Goal: Information Seeking & Learning: Learn about a topic

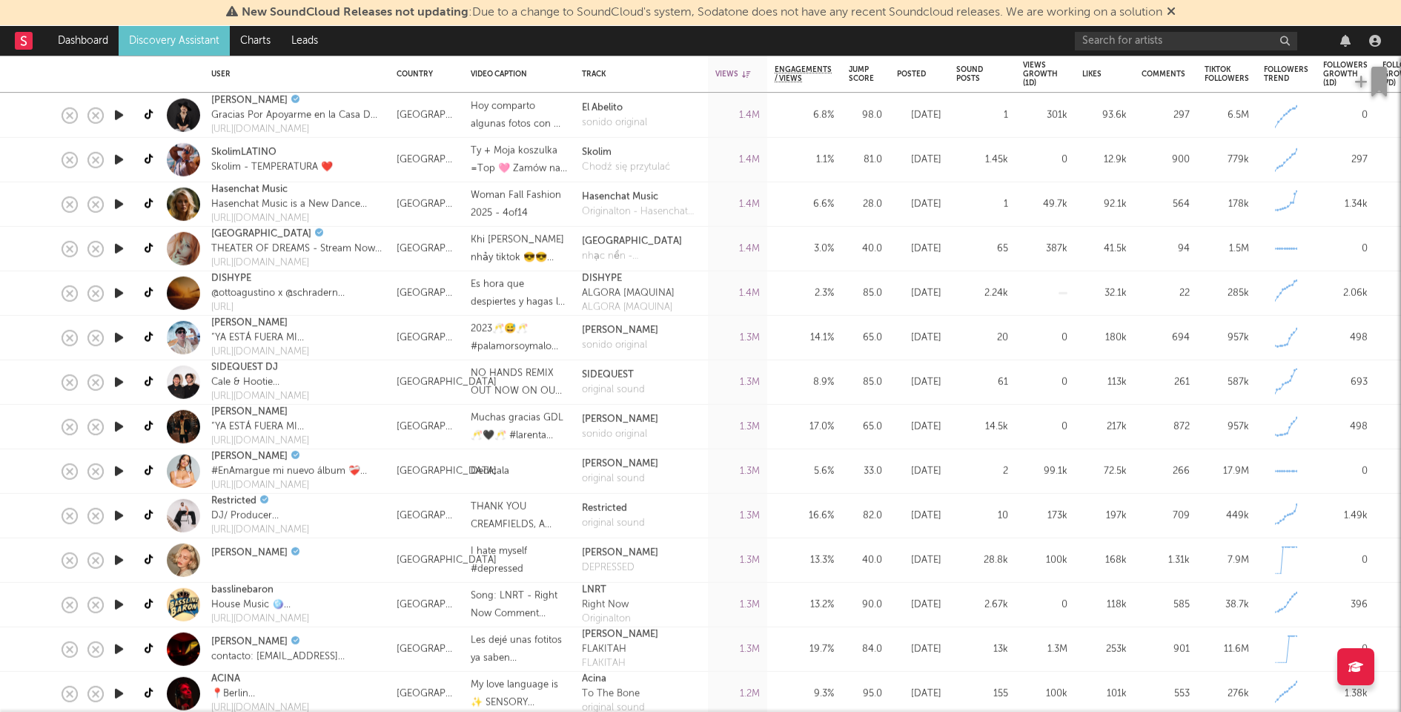
click at [116, 512] on icon "button" at bounding box center [119, 515] width 16 height 19
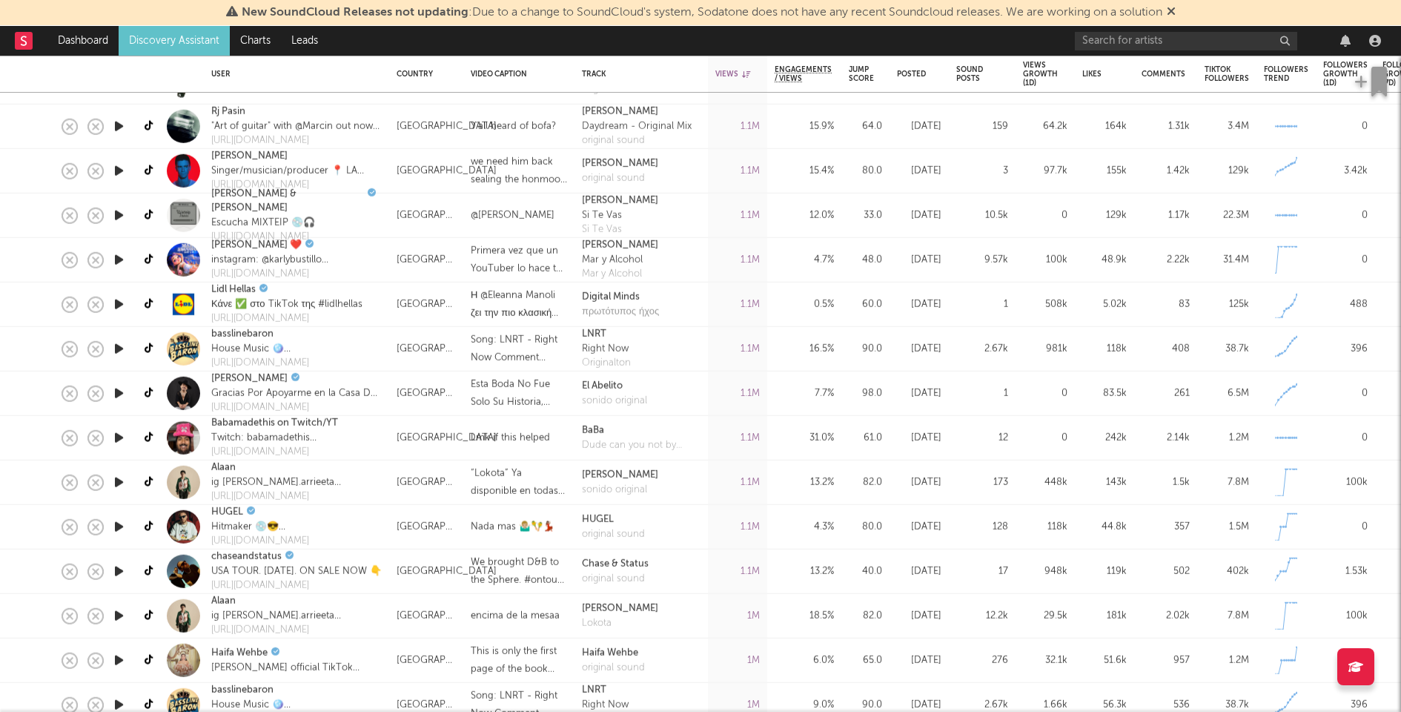
click at [124, 525] on icon "button" at bounding box center [119, 526] width 16 height 19
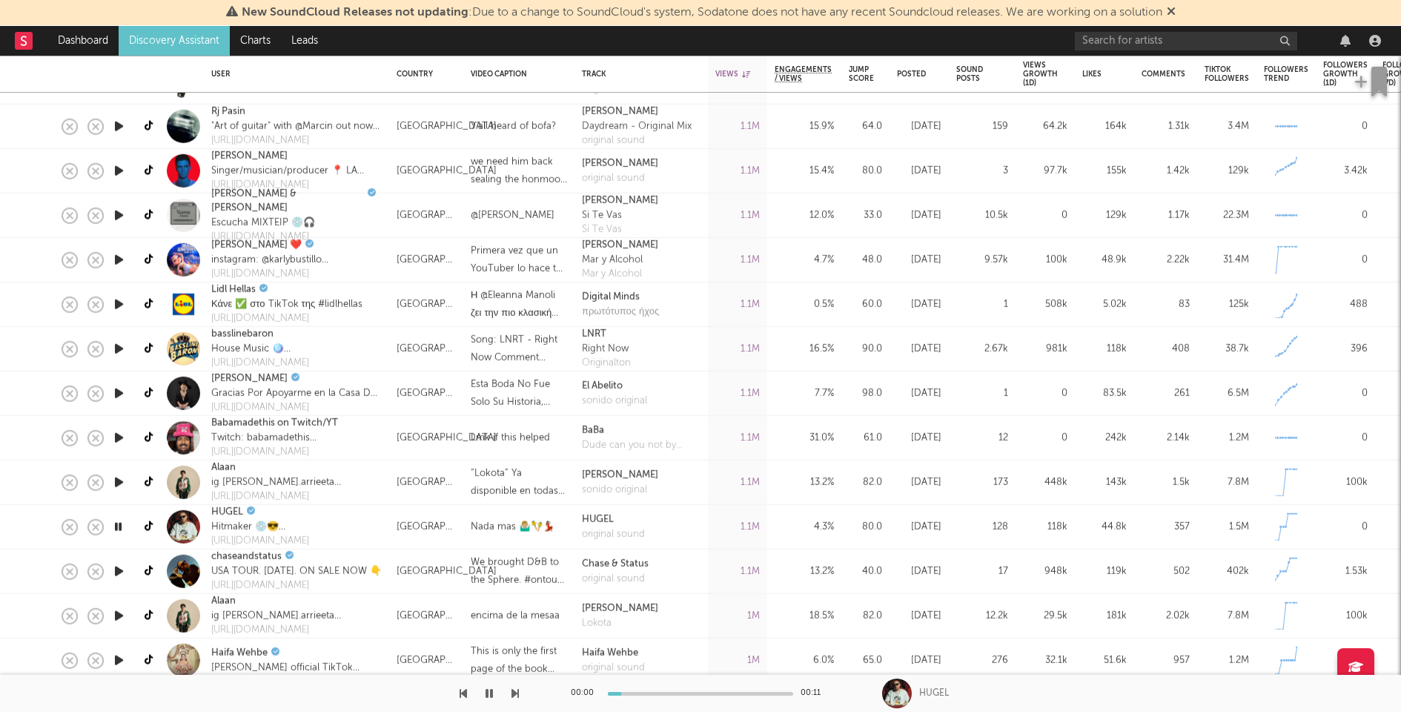
click at [124, 526] on icon "button" at bounding box center [118, 526] width 14 height 19
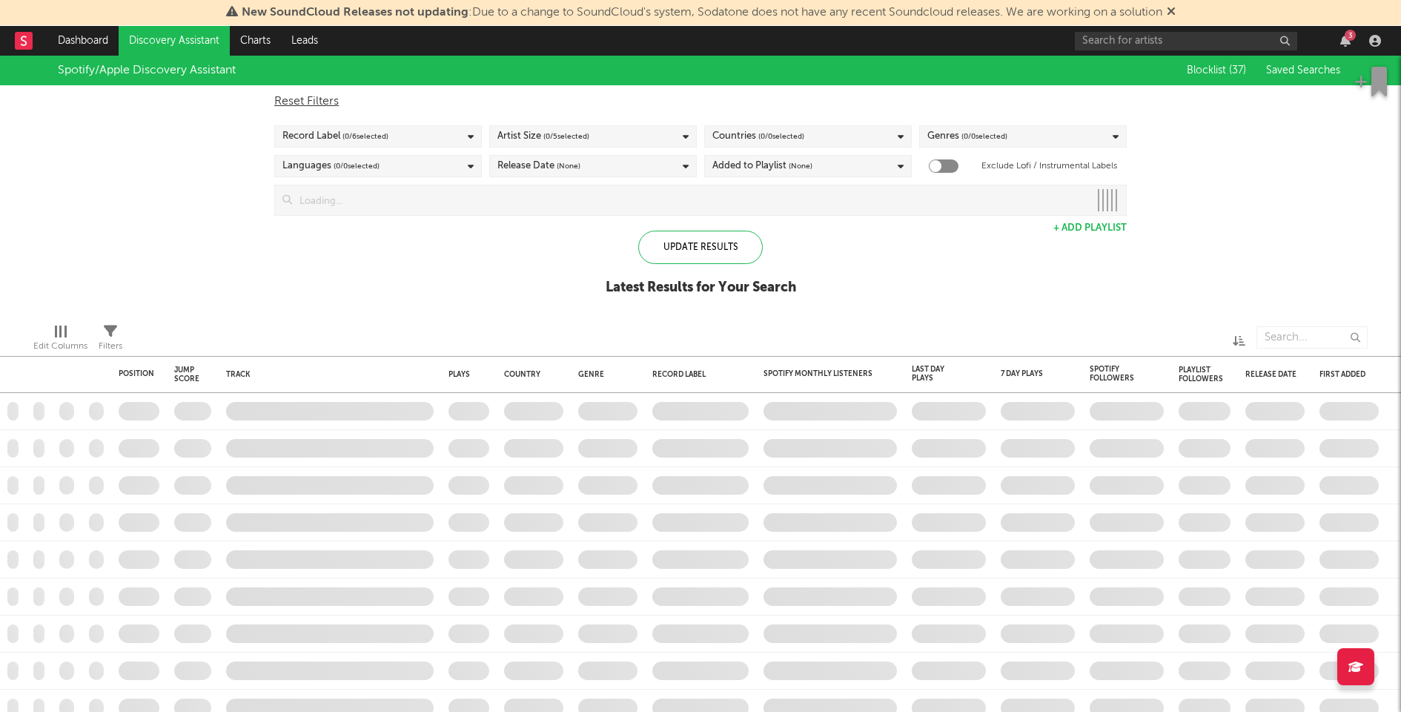
checkbox input "true"
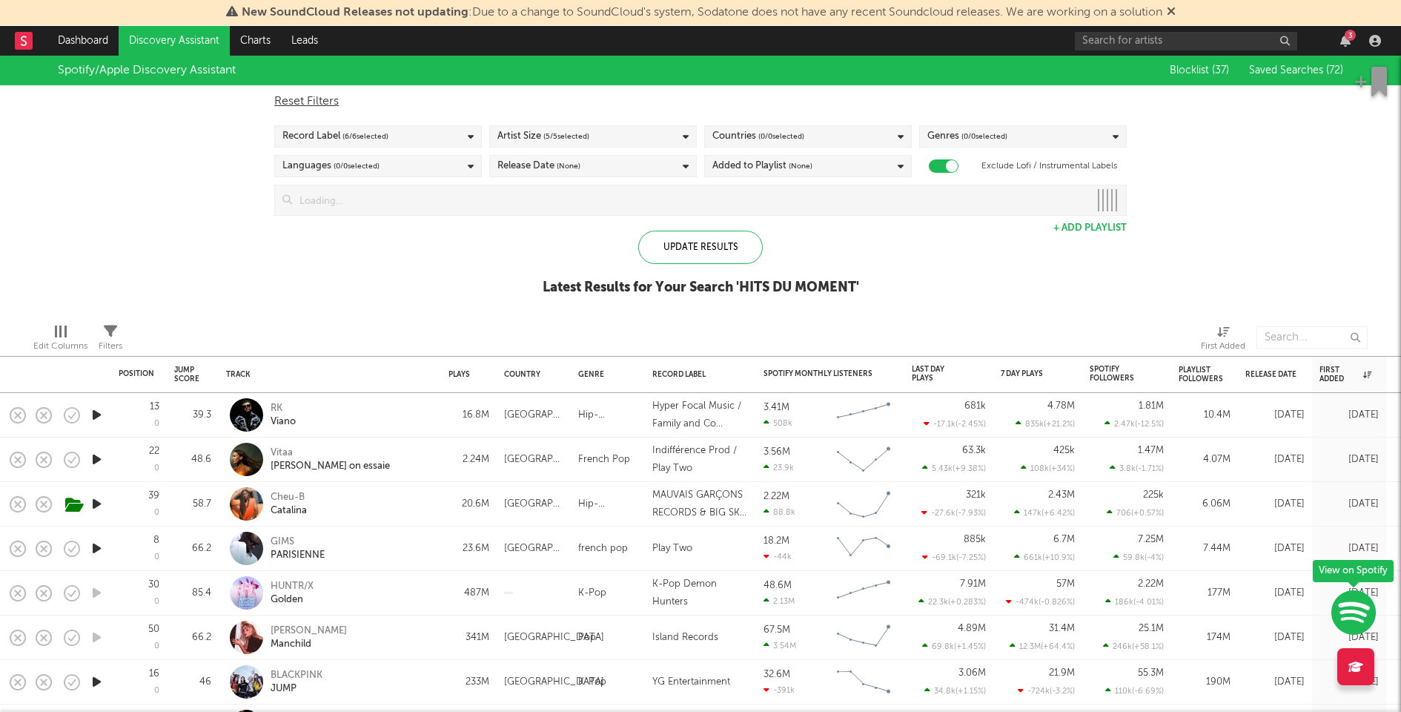
click at [1024, 138] on div "Genres ( 0 / 0 selected)" at bounding box center [1023, 136] width 208 height 22
click at [1024, 137] on div "Genres ( 0 / 0 selected)" at bounding box center [1023, 136] width 208 height 22
click at [1024, 137] on div "Genres ( 14 / 15 selected)" at bounding box center [1023, 136] width 208 height 22
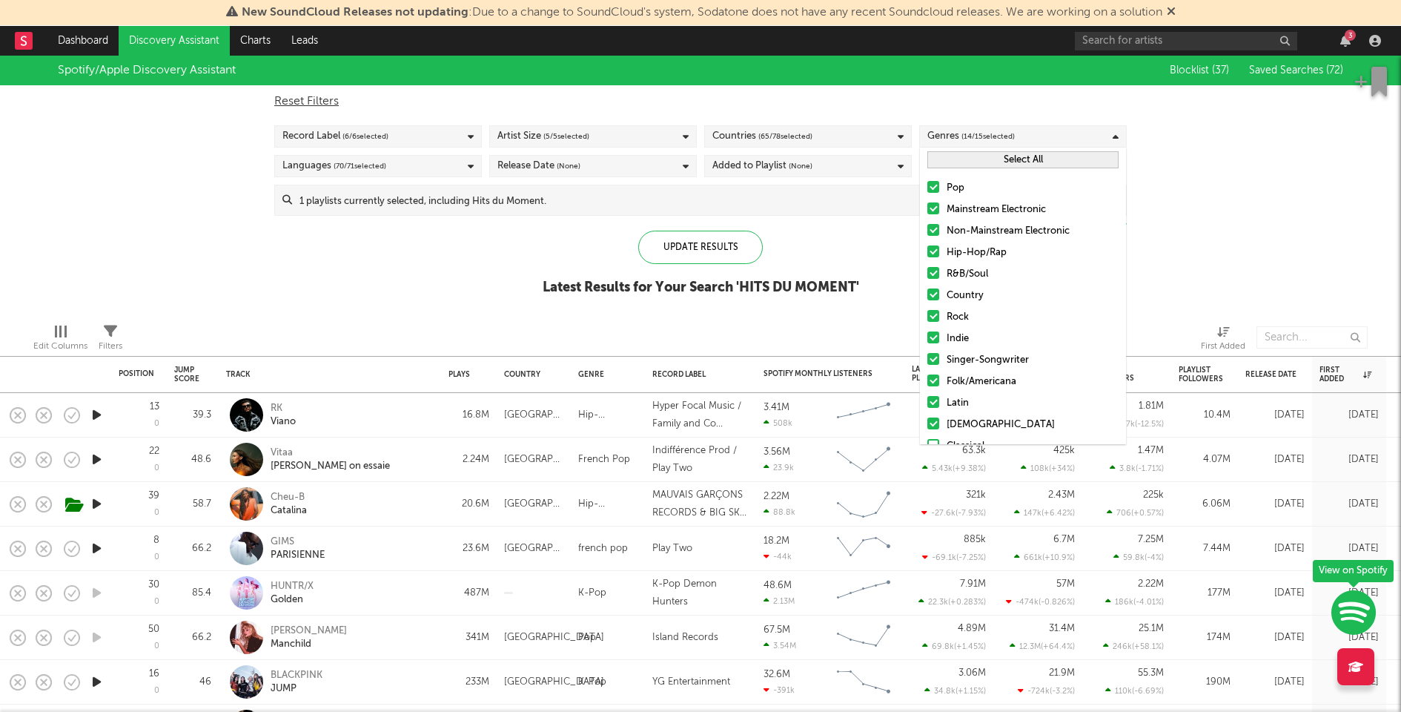
click at [996, 159] on button "Select All" at bounding box center [1022, 159] width 191 height 17
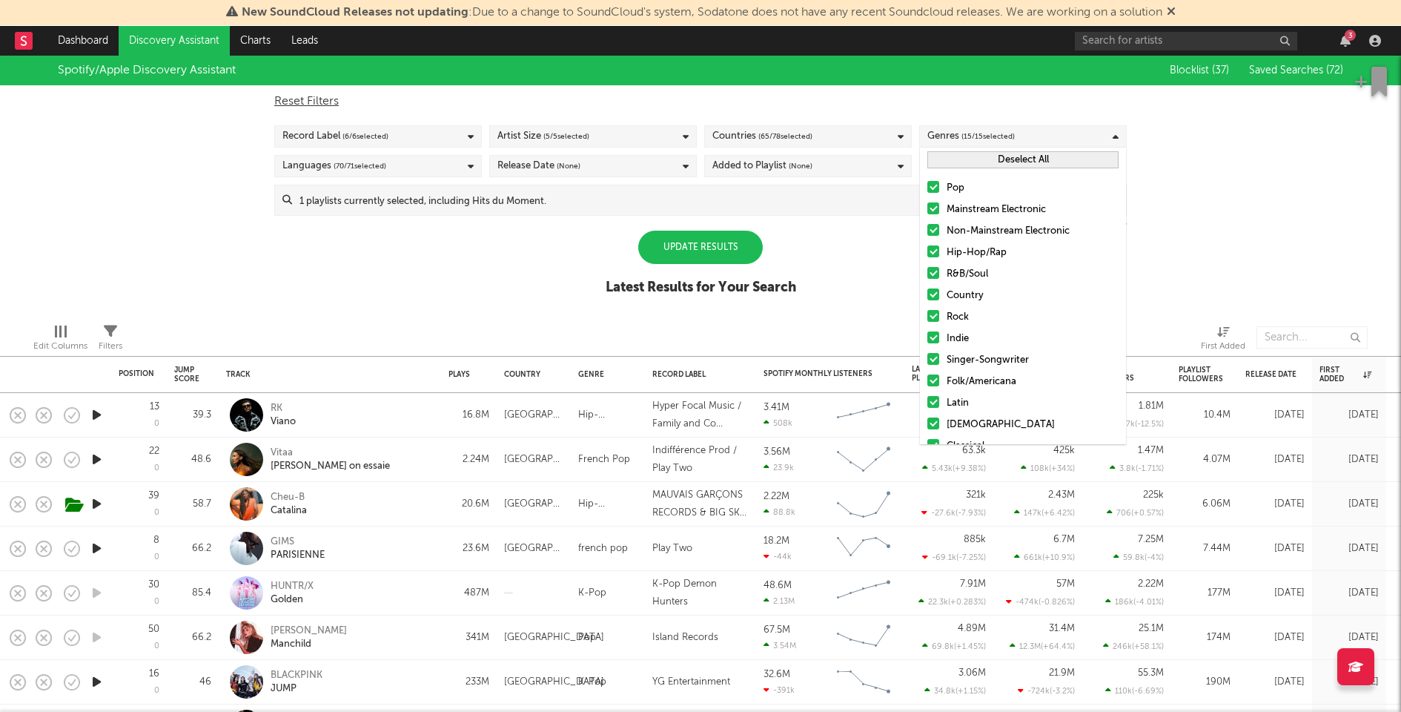
click at [996, 159] on button "Deselect All" at bounding box center [1022, 159] width 191 height 17
click at [975, 204] on div "Mainstream Electronic" at bounding box center [1033, 210] width 172 height 18
click at [927, 204] on input "Mainstream Electronic" at bounding box center [927, 210] width 0 height 18
click at [975, 223] on div "Non-Mainstream Electronic" at bounding box center [1033, 231] width 172 height 18
click at [927, 223] on input "Non-Mainstream Electronic" at bounding box center [927, 231] width 0 height 18
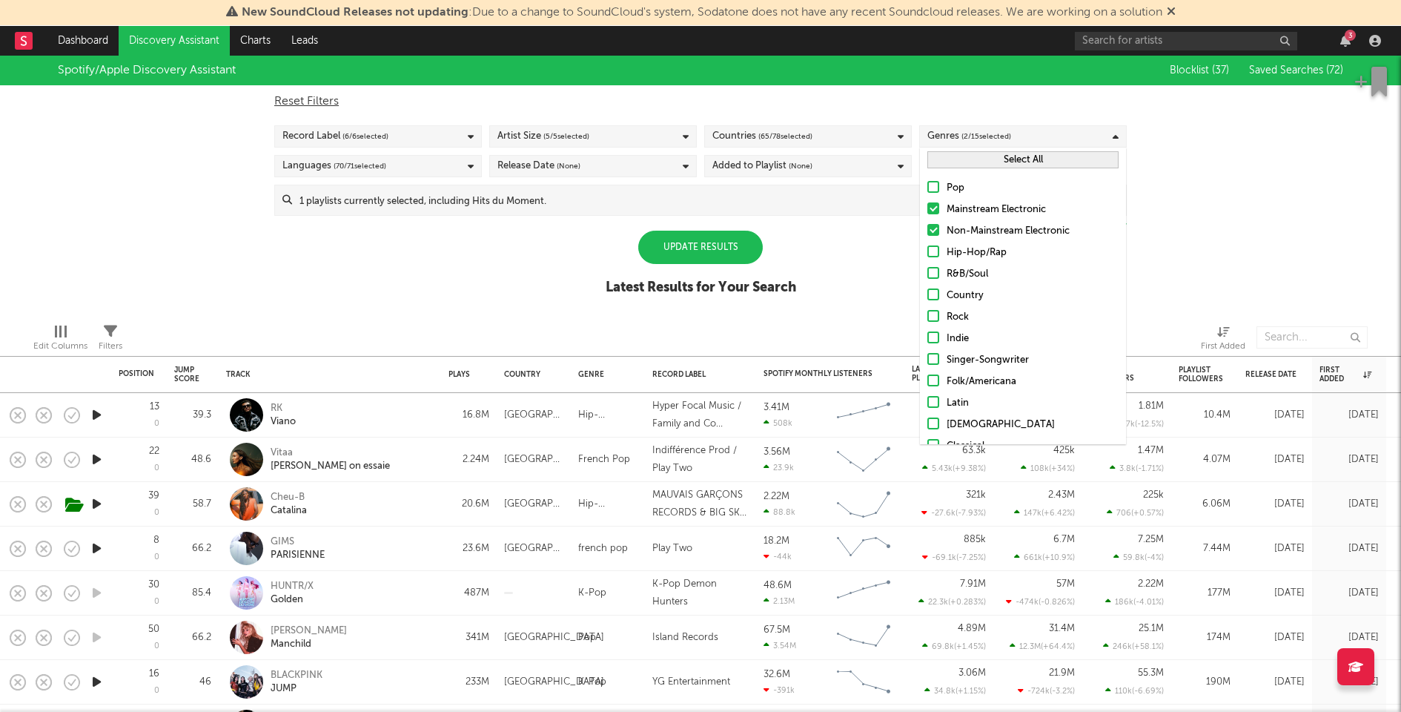
click at [721, 236] on div "Update Results" at bounding box center [700, 247] width 125 height 33
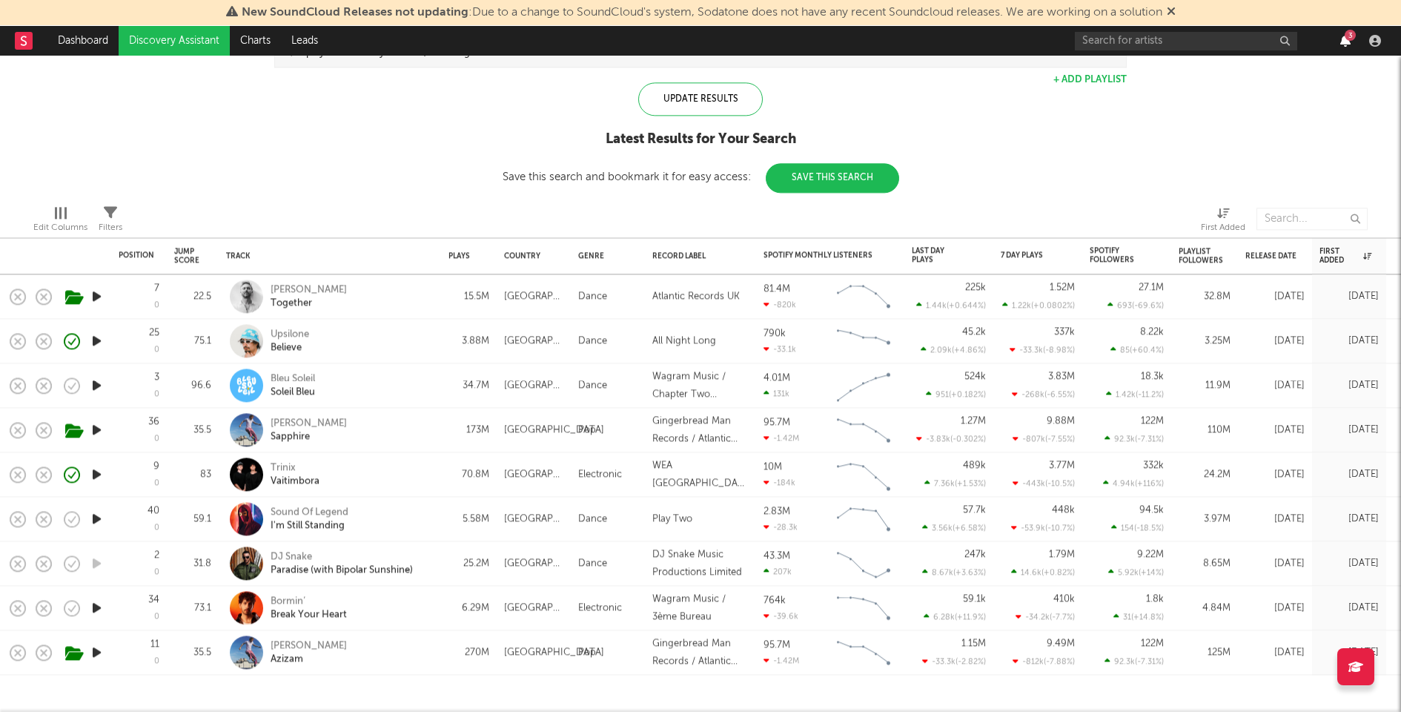
click at [1346, 40] on icon "button" at bounding box center [1345, 41] width 10 height 12
